Goal: Information Seeking & Learning: Learn about a topic

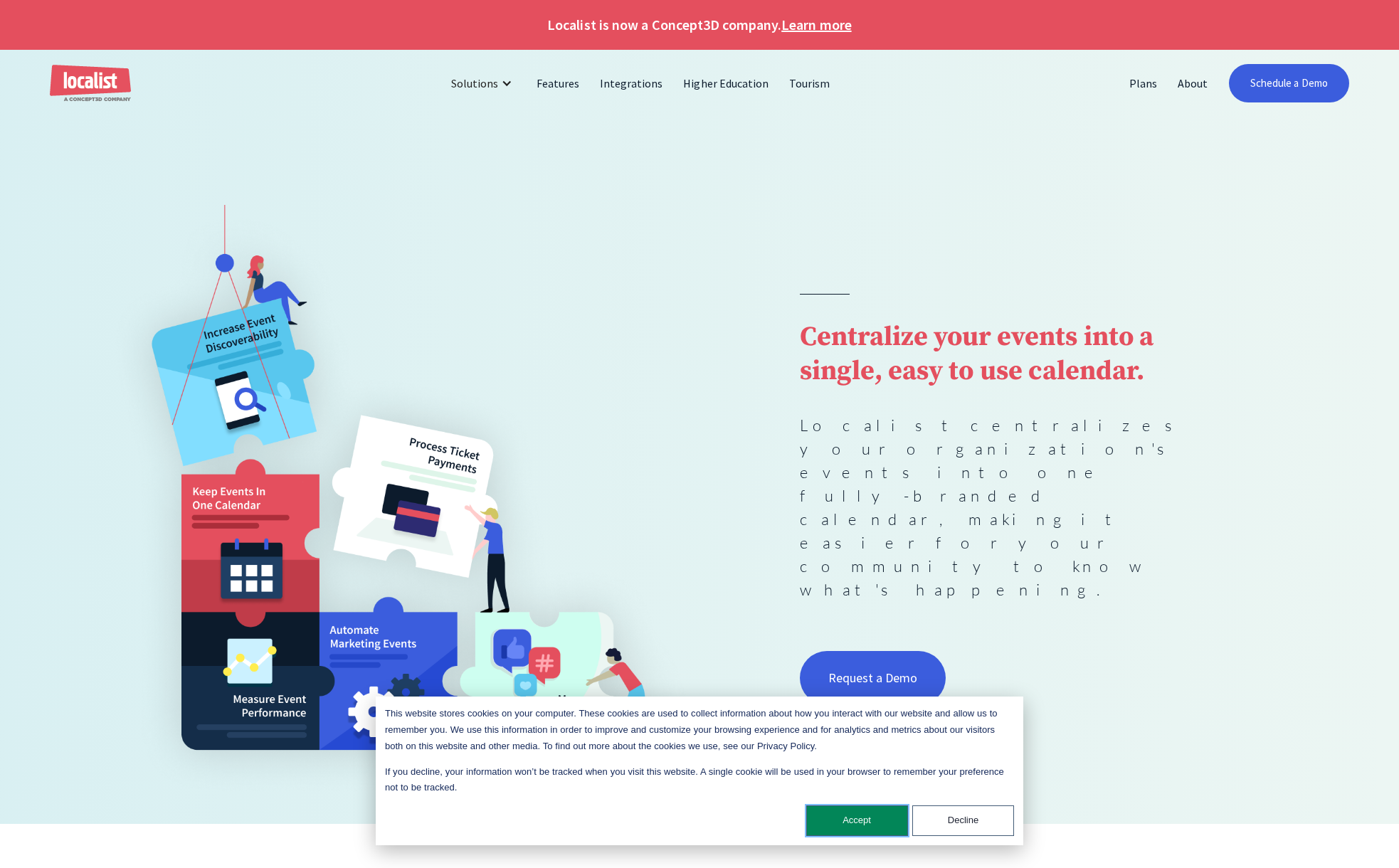
click at [865, 817] on button "Accept" at bounding box center [857, 820] width 102 height 31
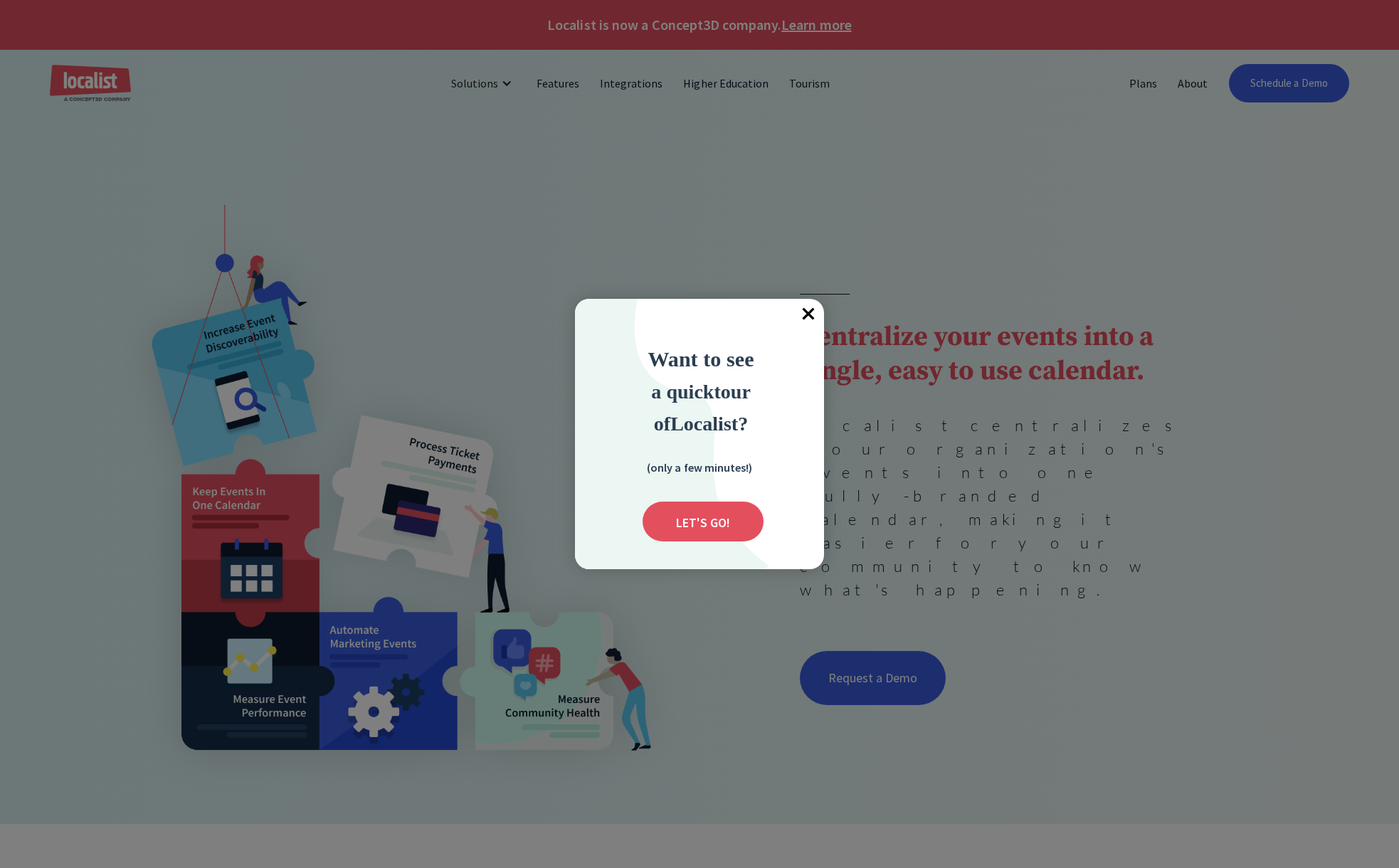
click at [808, 311] on span "×" at bounding box center [808, 314] width 32 height 32
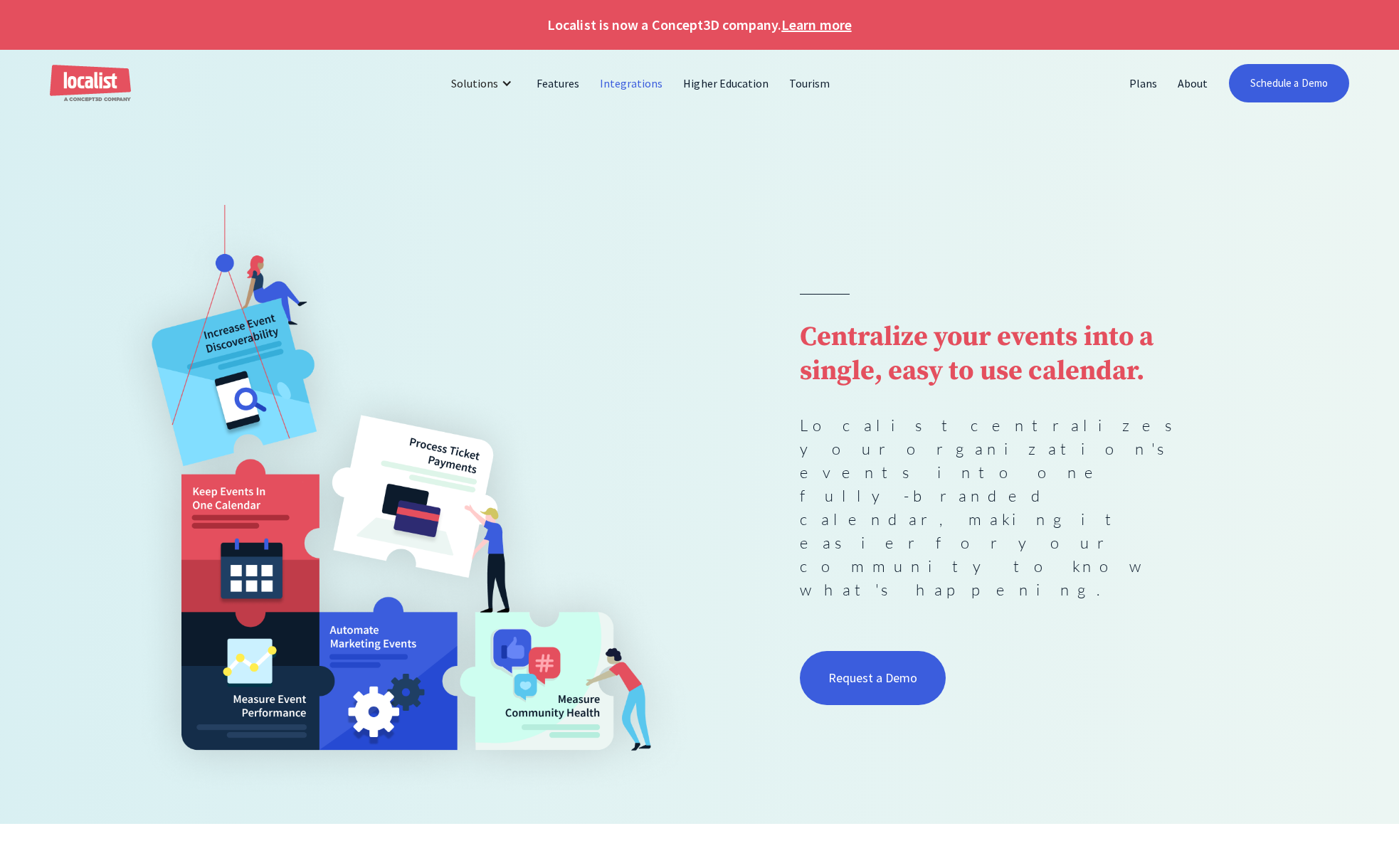
click at [627, 83] on link "Integrations" at bounding box center [631, 83] width 83 height 34
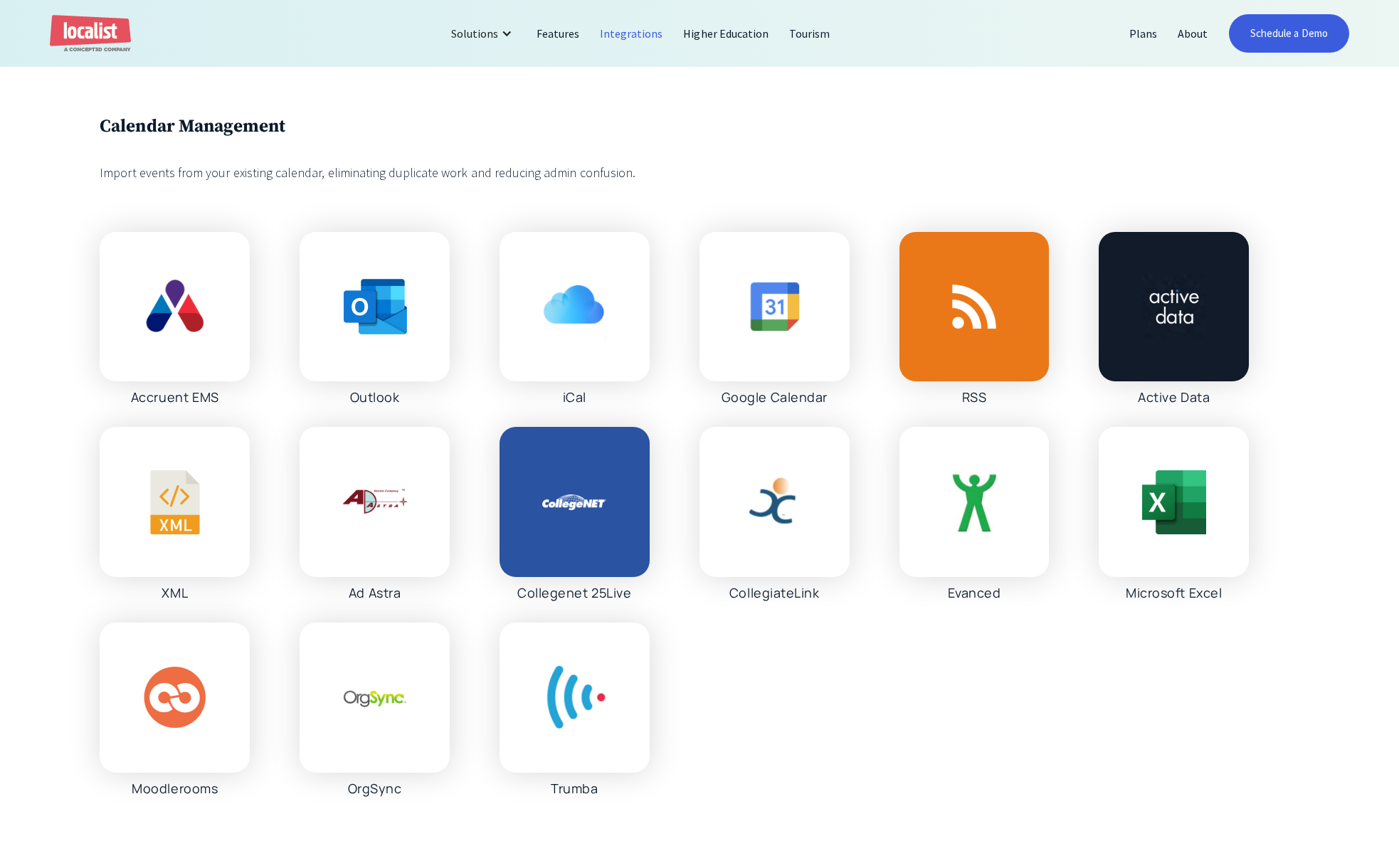
scroll to position [2897, 0]
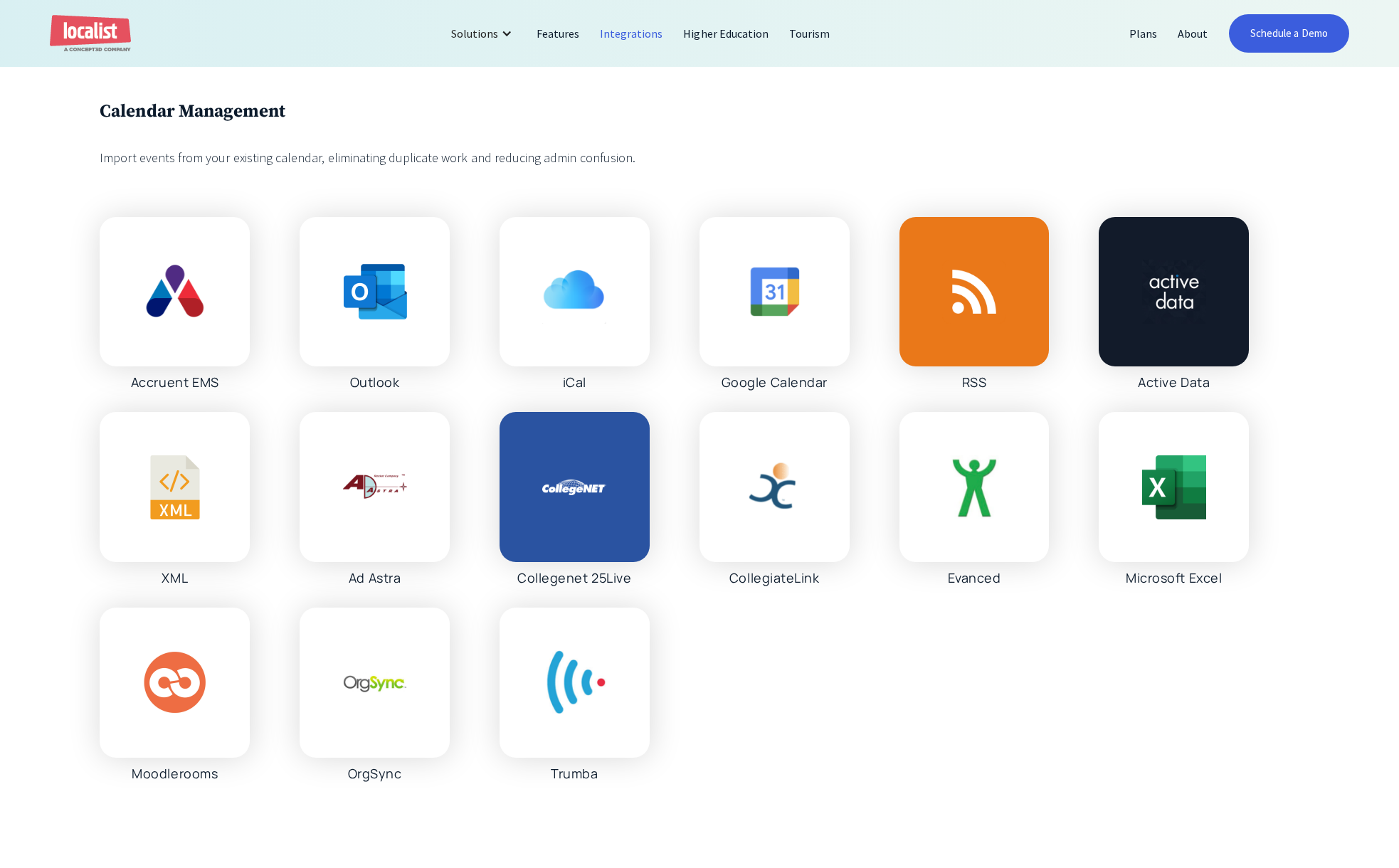
click at [399, 300] on img at bounding box center [375, 291] width 64 height 64
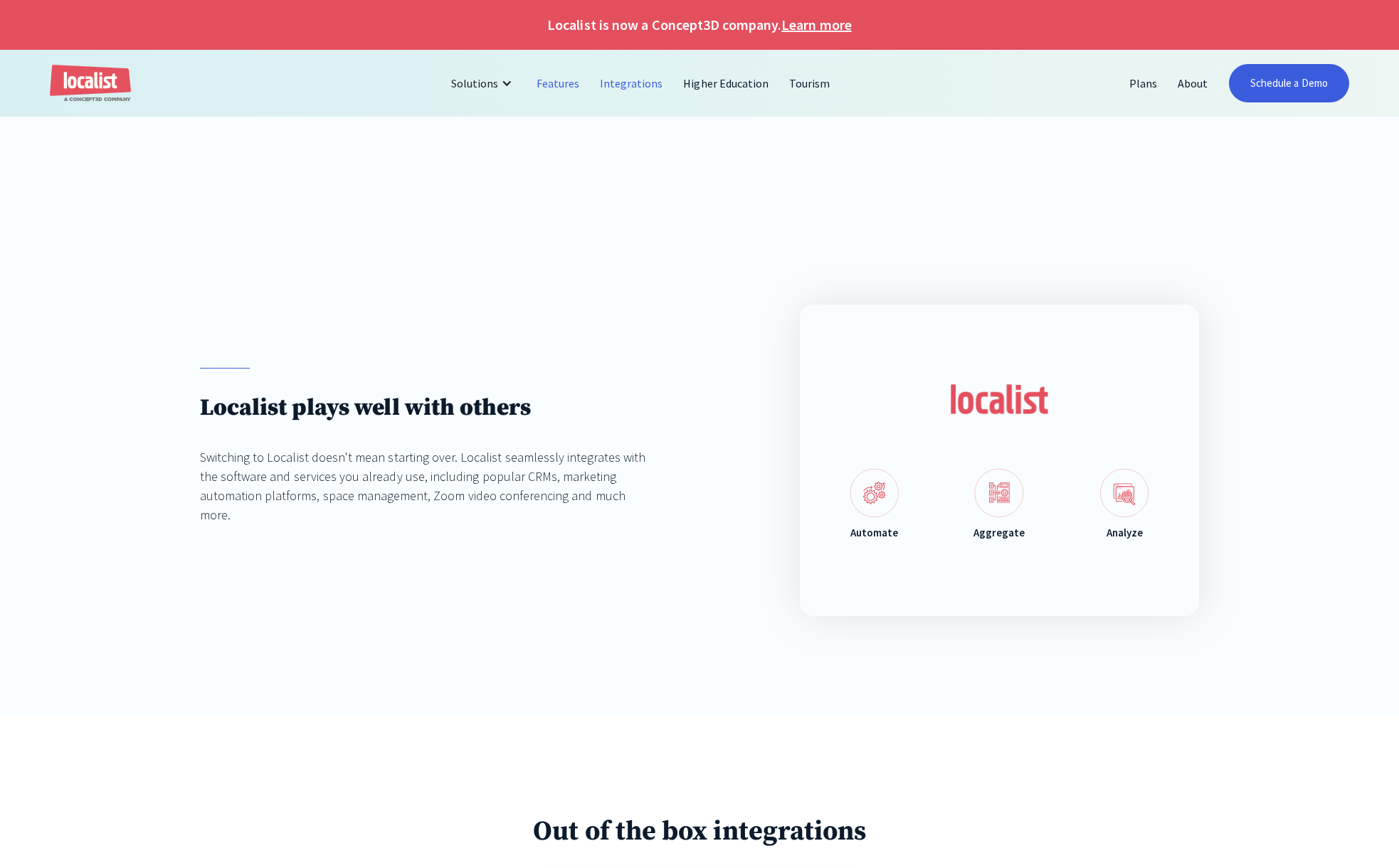
scroll to position [0, 0]
click at [554, 88] on link "Features" at bounding box center [558, 83] width 63 height 34
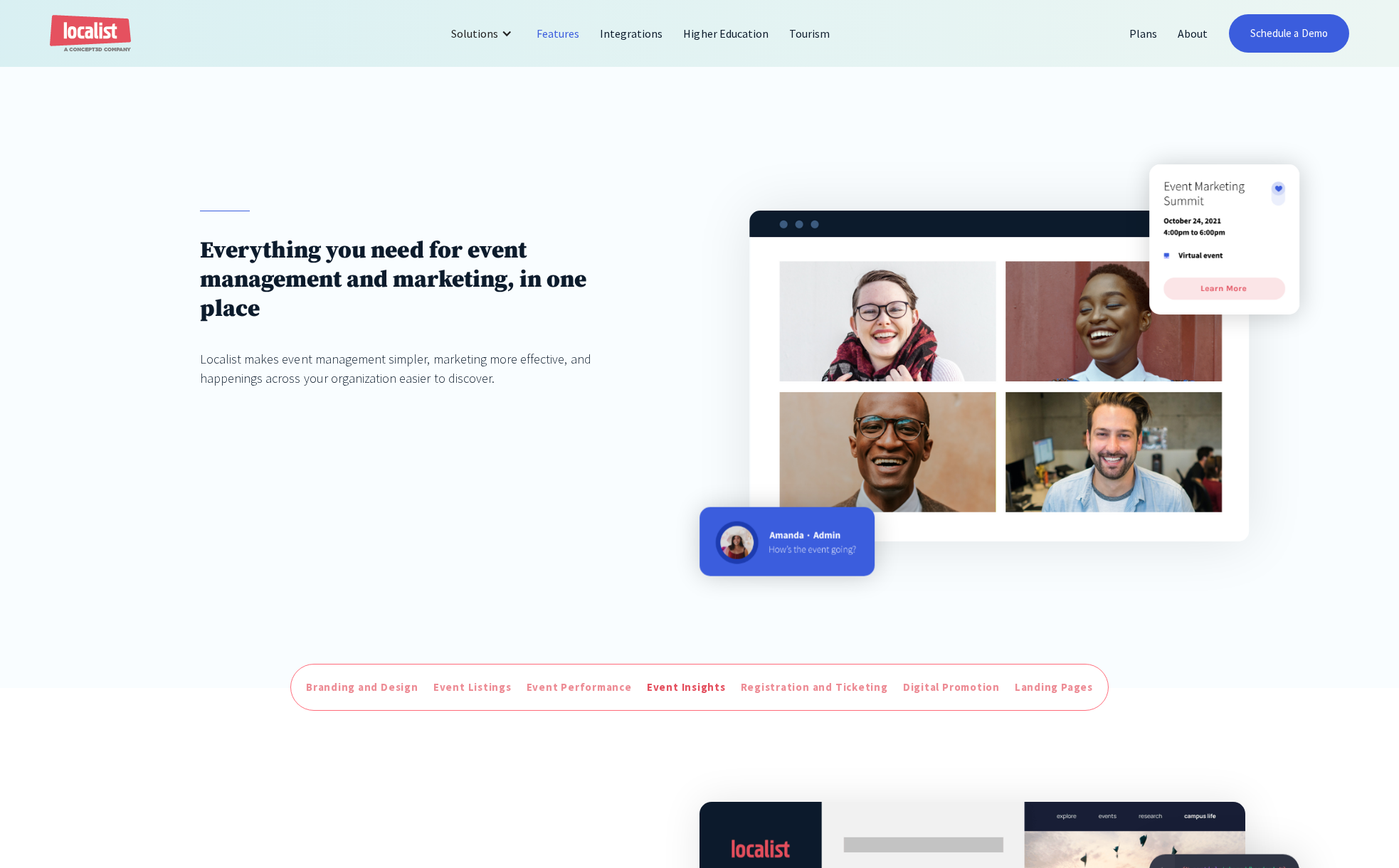
scroll to position [94, 0]
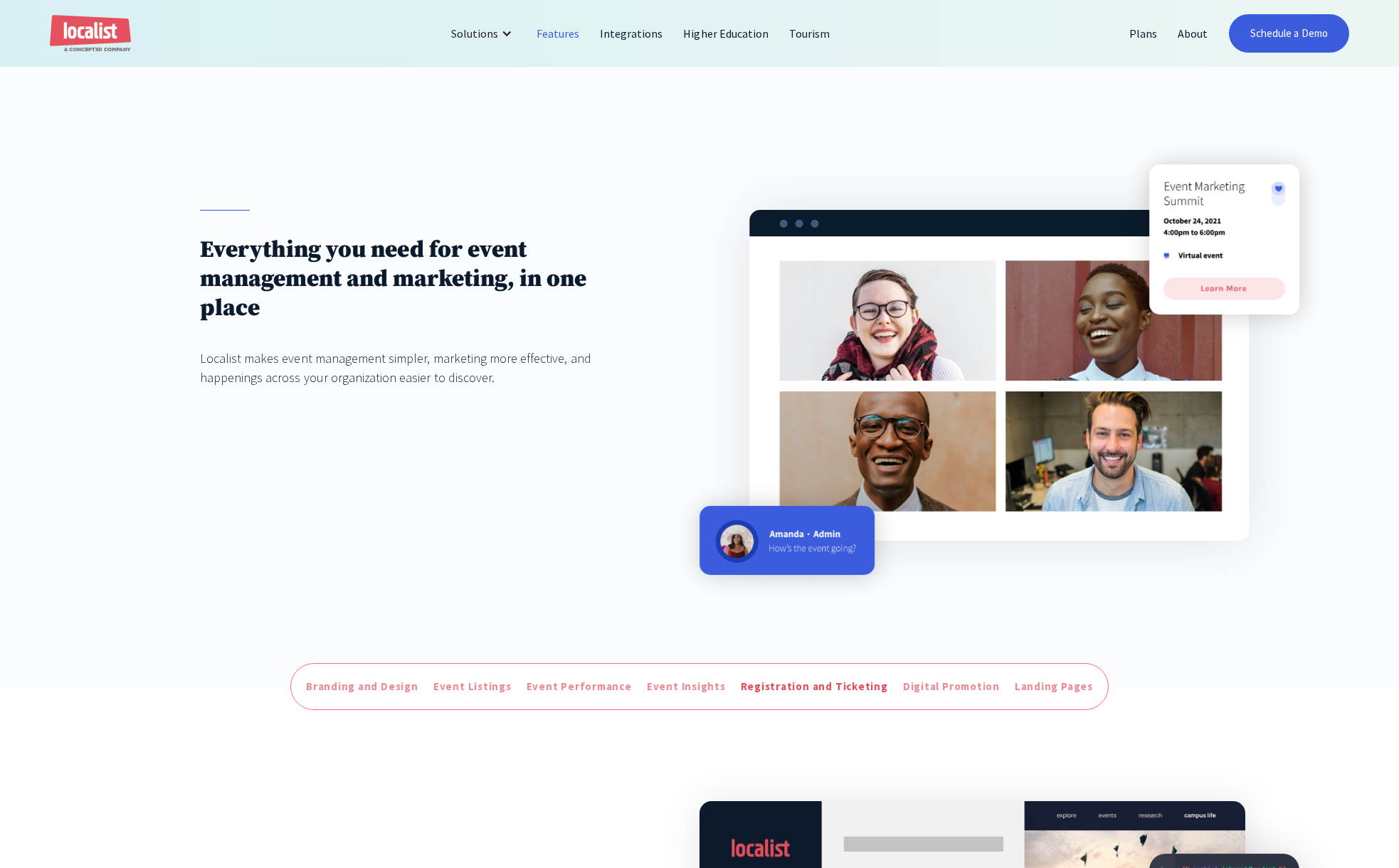
click at [785, 687] on div "Registration and Ticketing" at bounding box center [814, 687] width 147 height 17
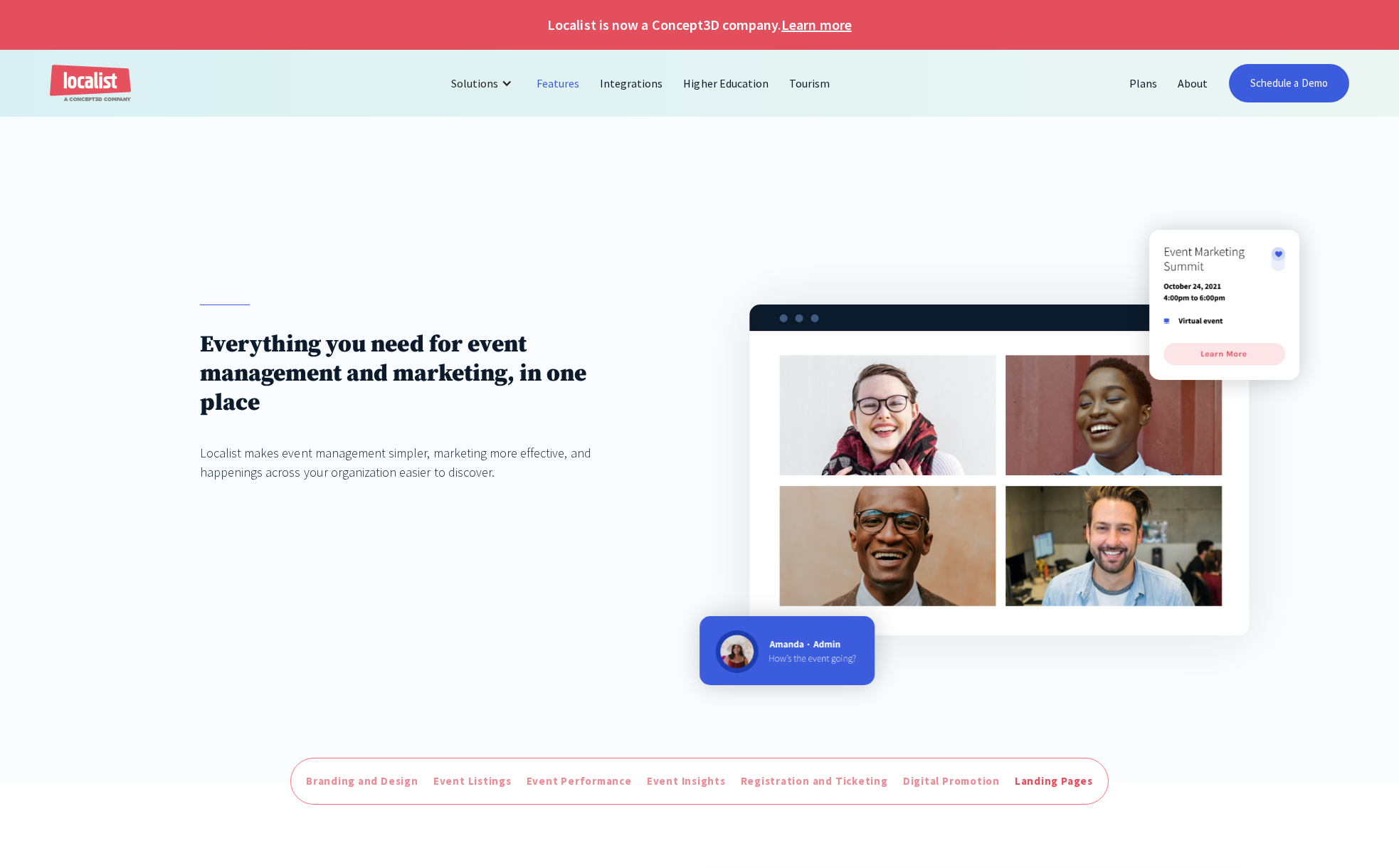
click at [1032, 782] on div "Landing Pages" at bounding box center [1054, 781] width 78 height 17
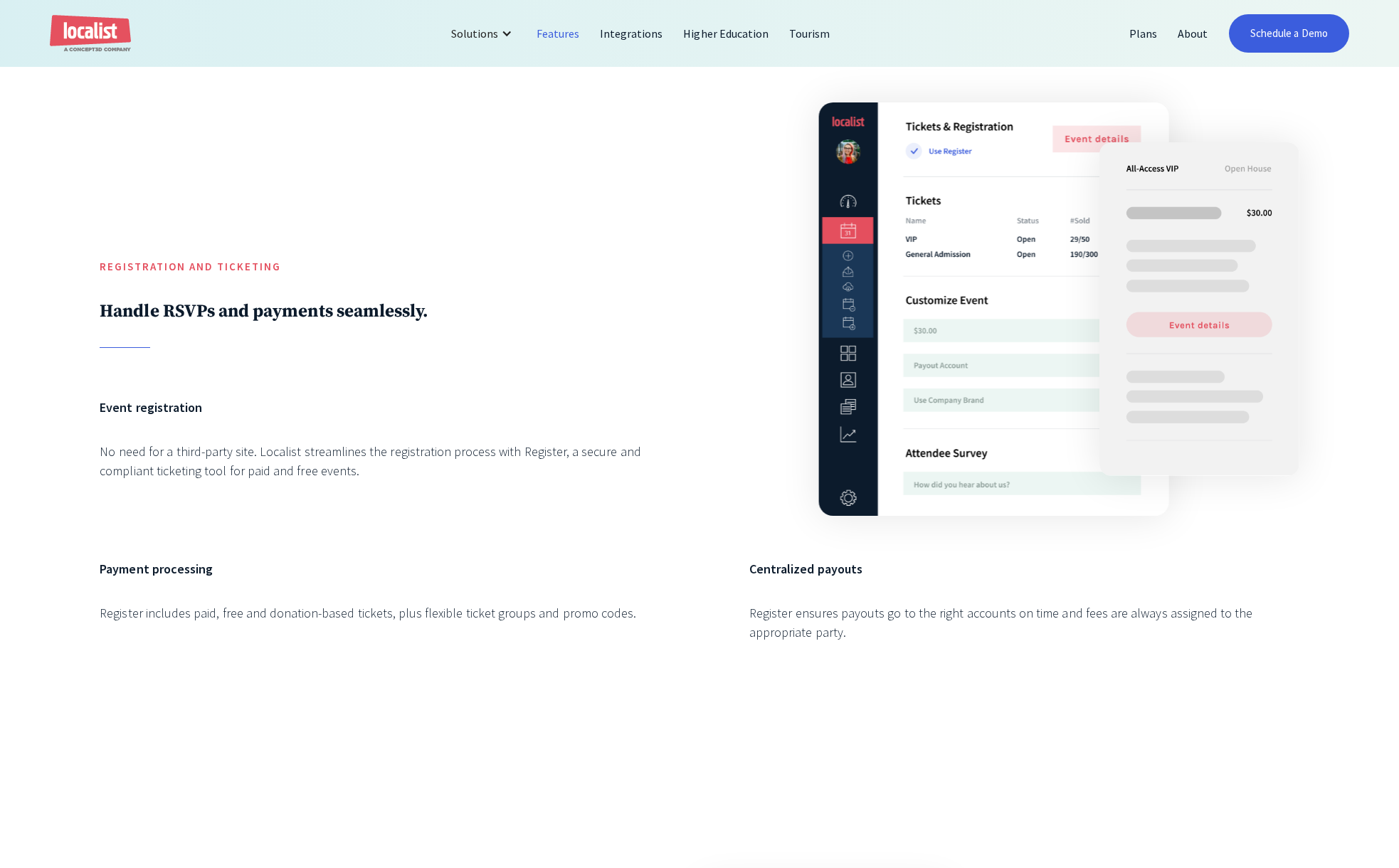
scroll to position [4032, 0]
